Goal: Information Seeking & Learning: Learn about a topic

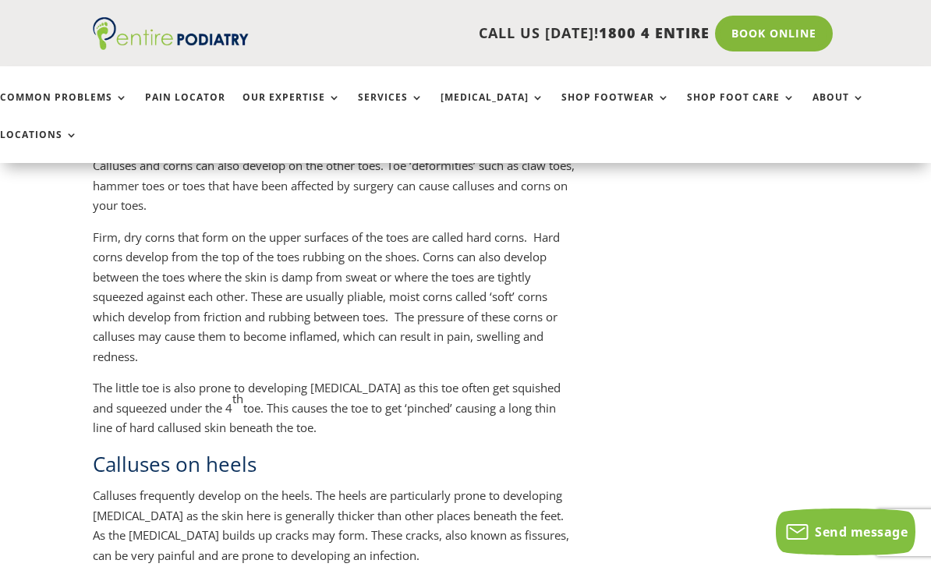
scroll to position [2504, 0]
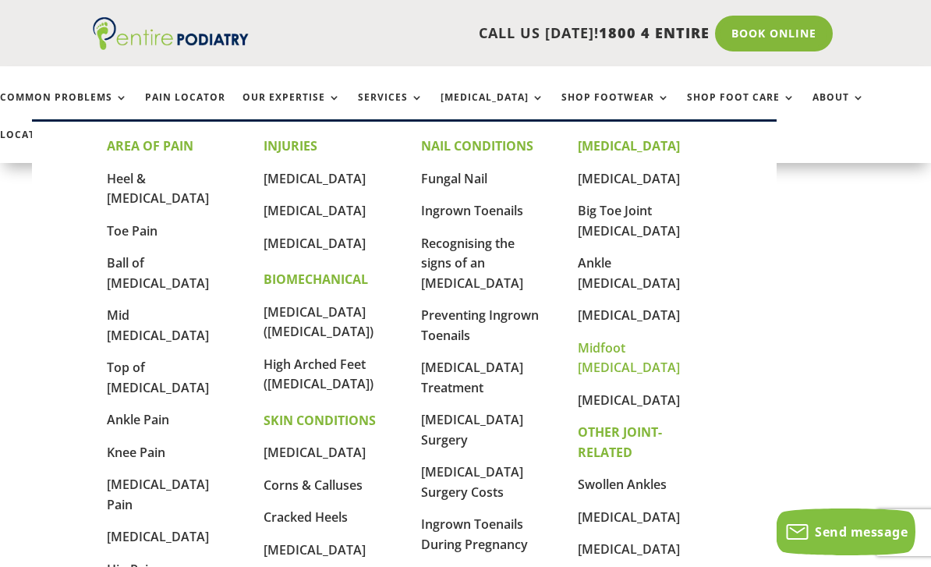
click at [674, 339] on link "Midfoot [MEDICAL_DATA]" at bounding box center [629, 357] width 102 height 37
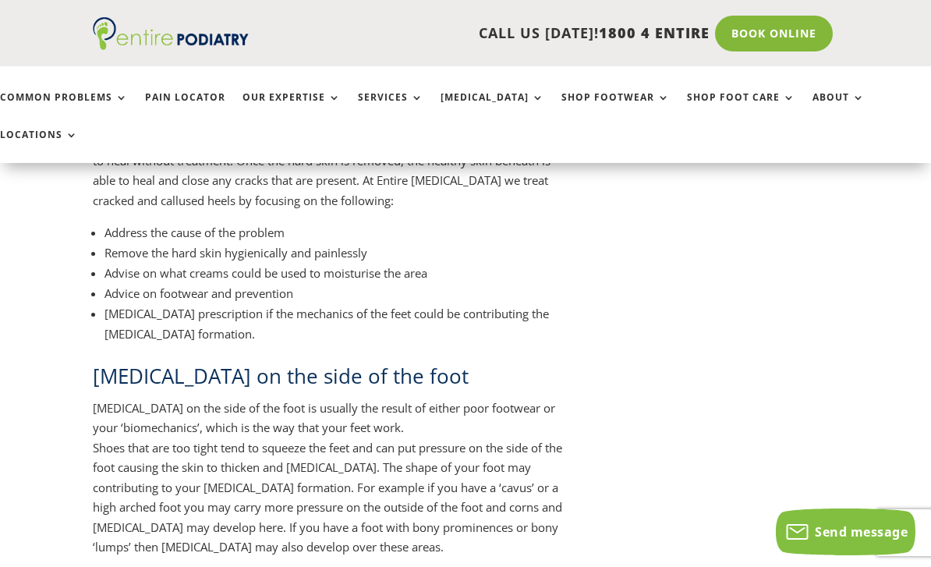
scroll to position [3294, 0]
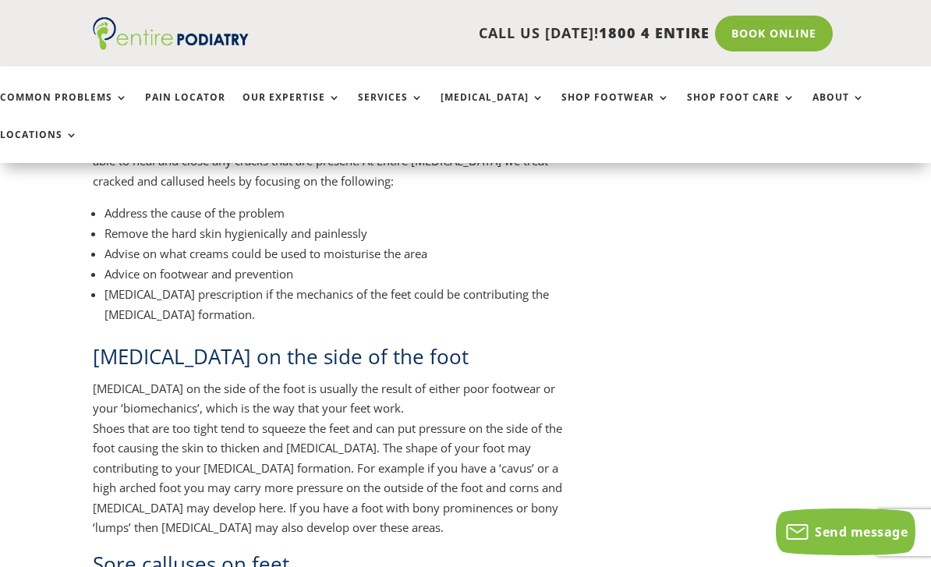
click at [176, 550] on h2 "Sore calluses on feet" at bounding box center [334, 568] width 483 height 36
click at [178, 550] on h2 "Sore calluses on feet" at bounding box center [334, 568] width 483 height 36
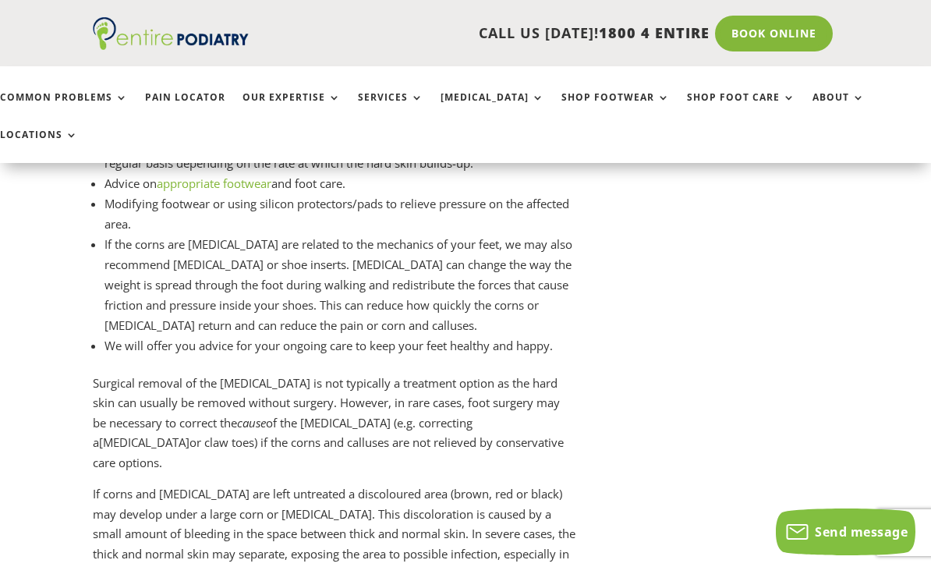
scroll to position [4963, 0]
